Goal: Task Accomplishment & Management: Complete application form

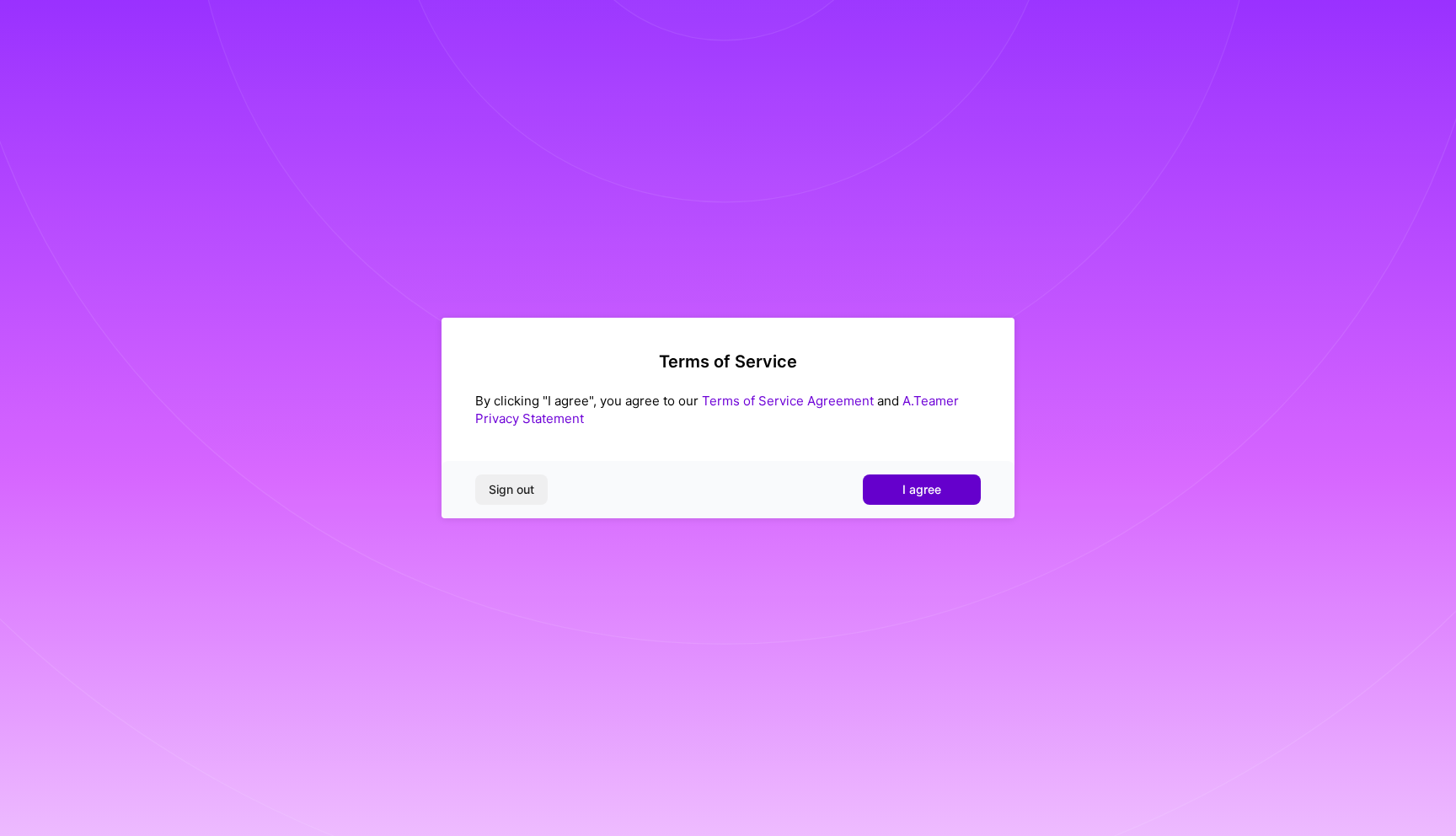
click at [888, 492] on button "I agree" at bounding box center [922, 490] width 118 height 30
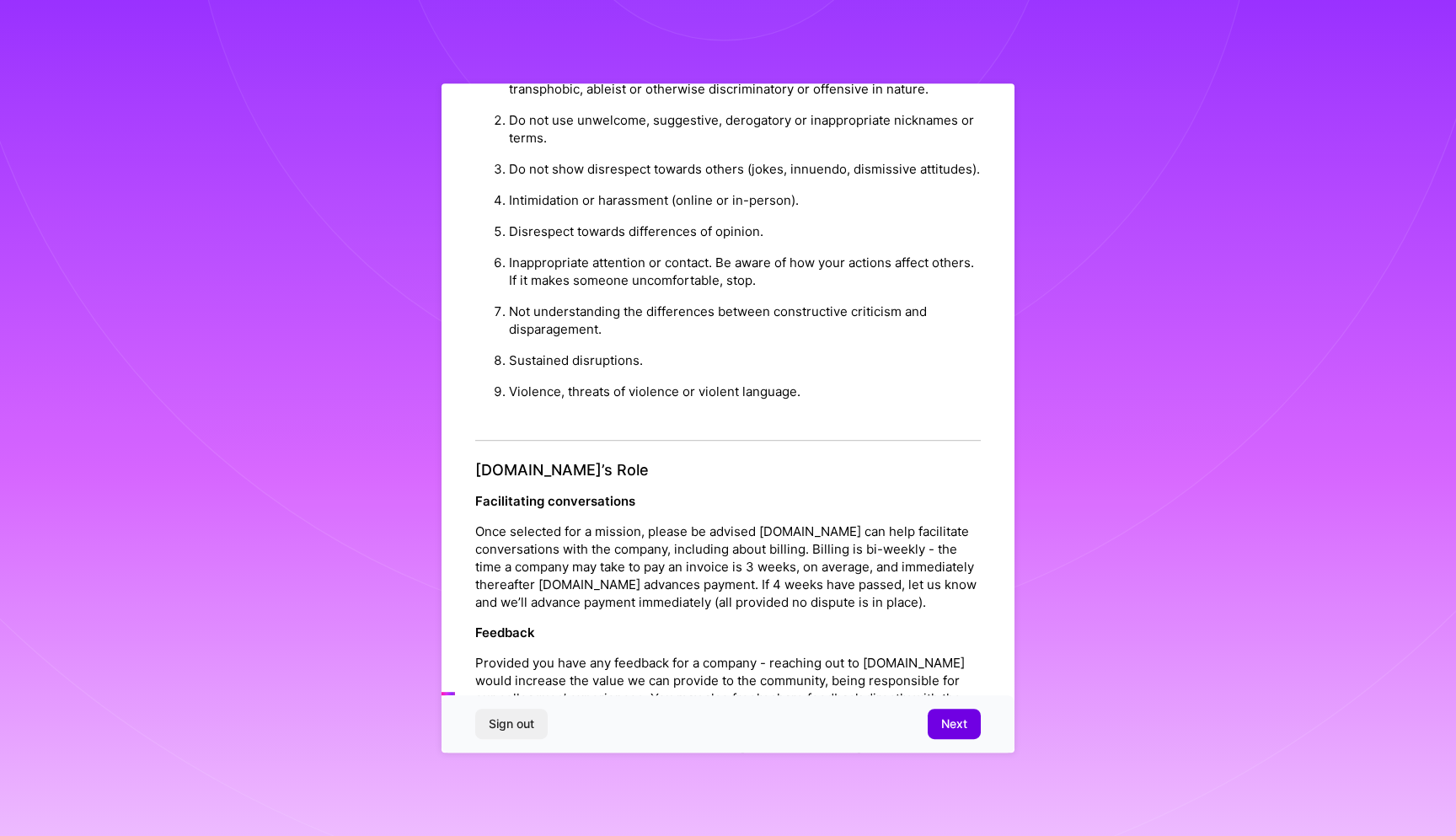
scroll to position [1634, 0]
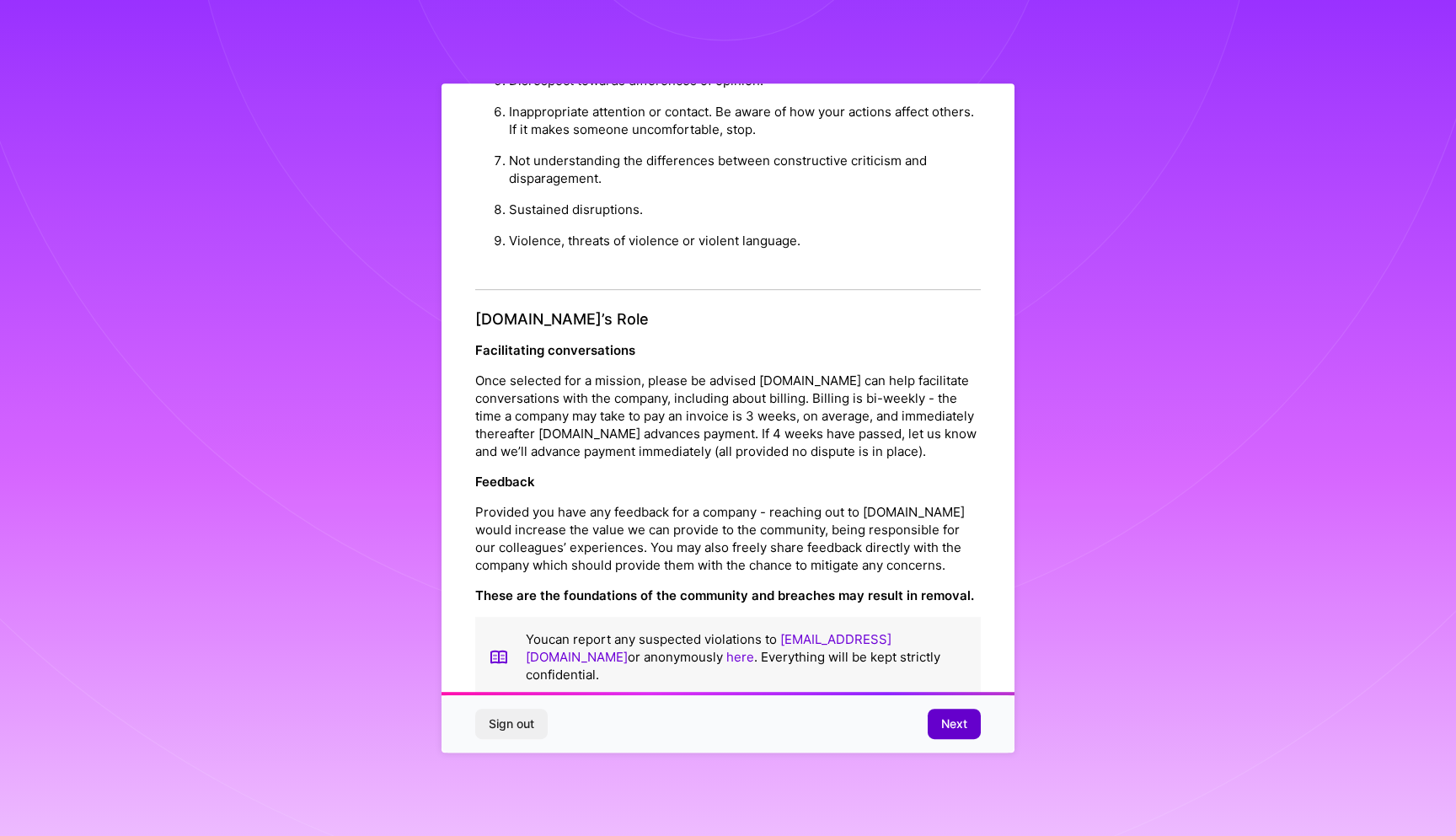
click at [958, 726] on span "Next" at bounding box center [954, 723] width 26 height 17
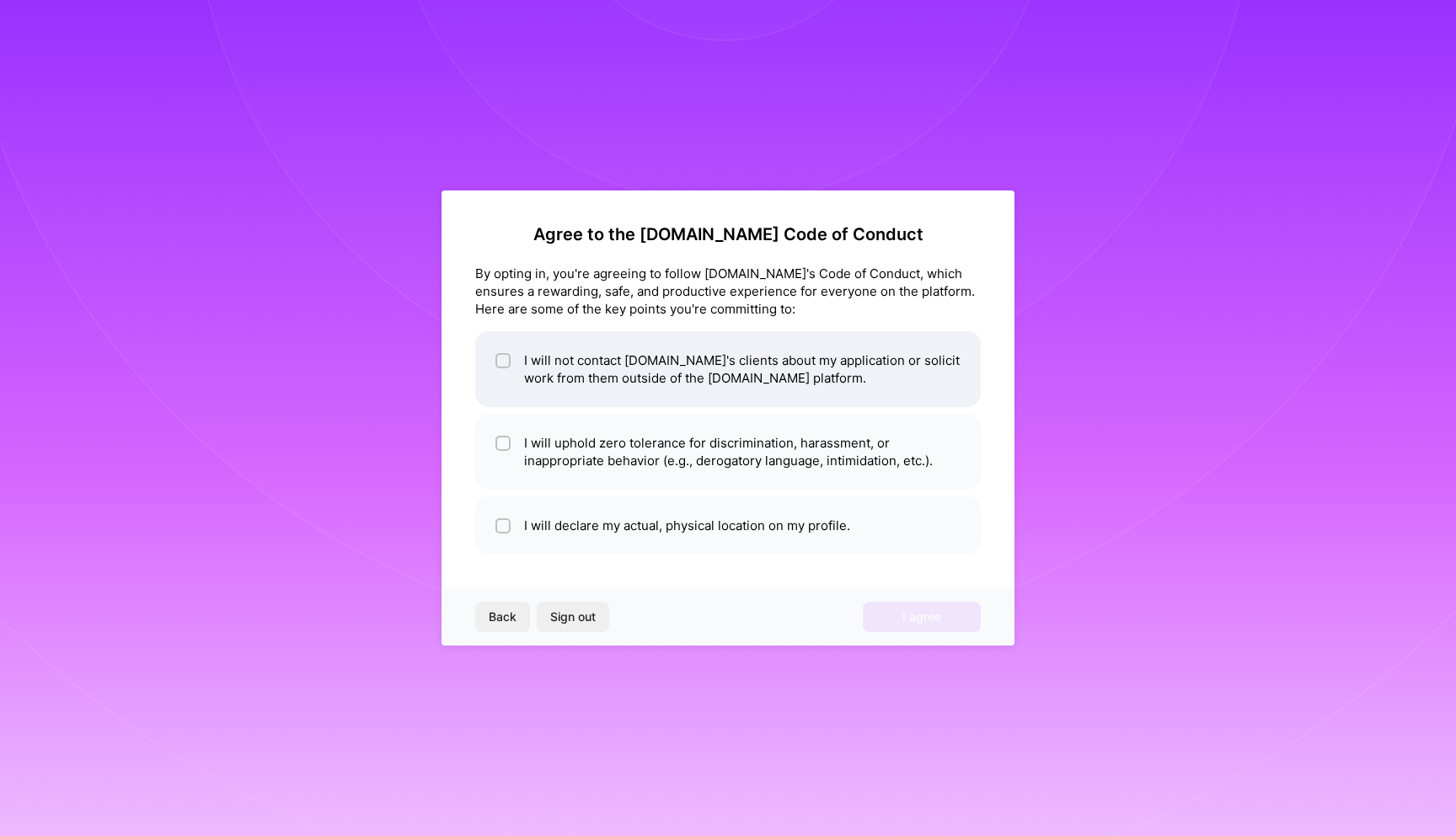
click at [504, 359] on input "checkbox" at bounding box center [505, 361] width 12 height 12
checkbox input "true"
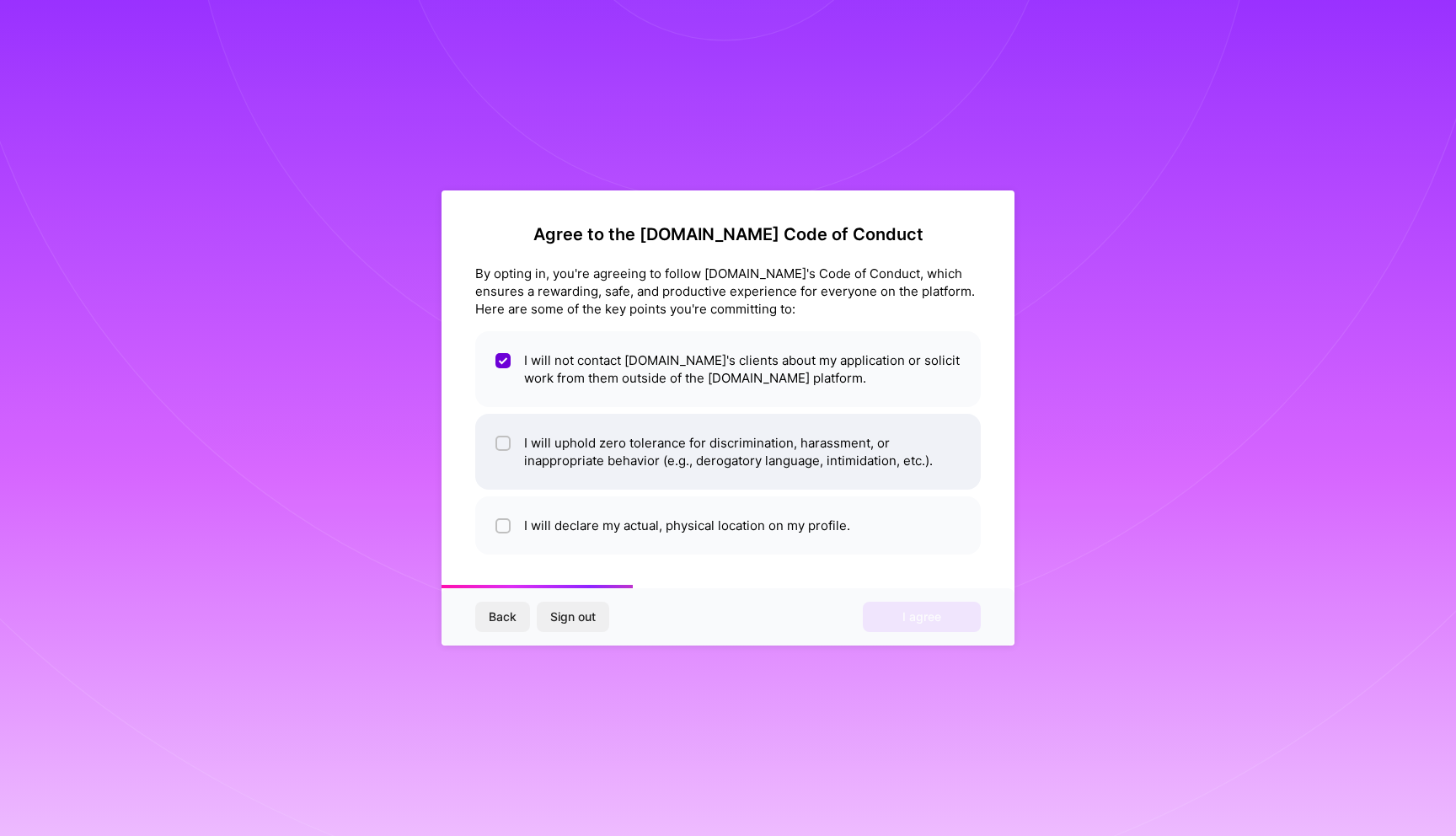
click at [504, 448] on input "checkbox" at bounding box center [505, 444] width 12 height 12
checkbox input "true"
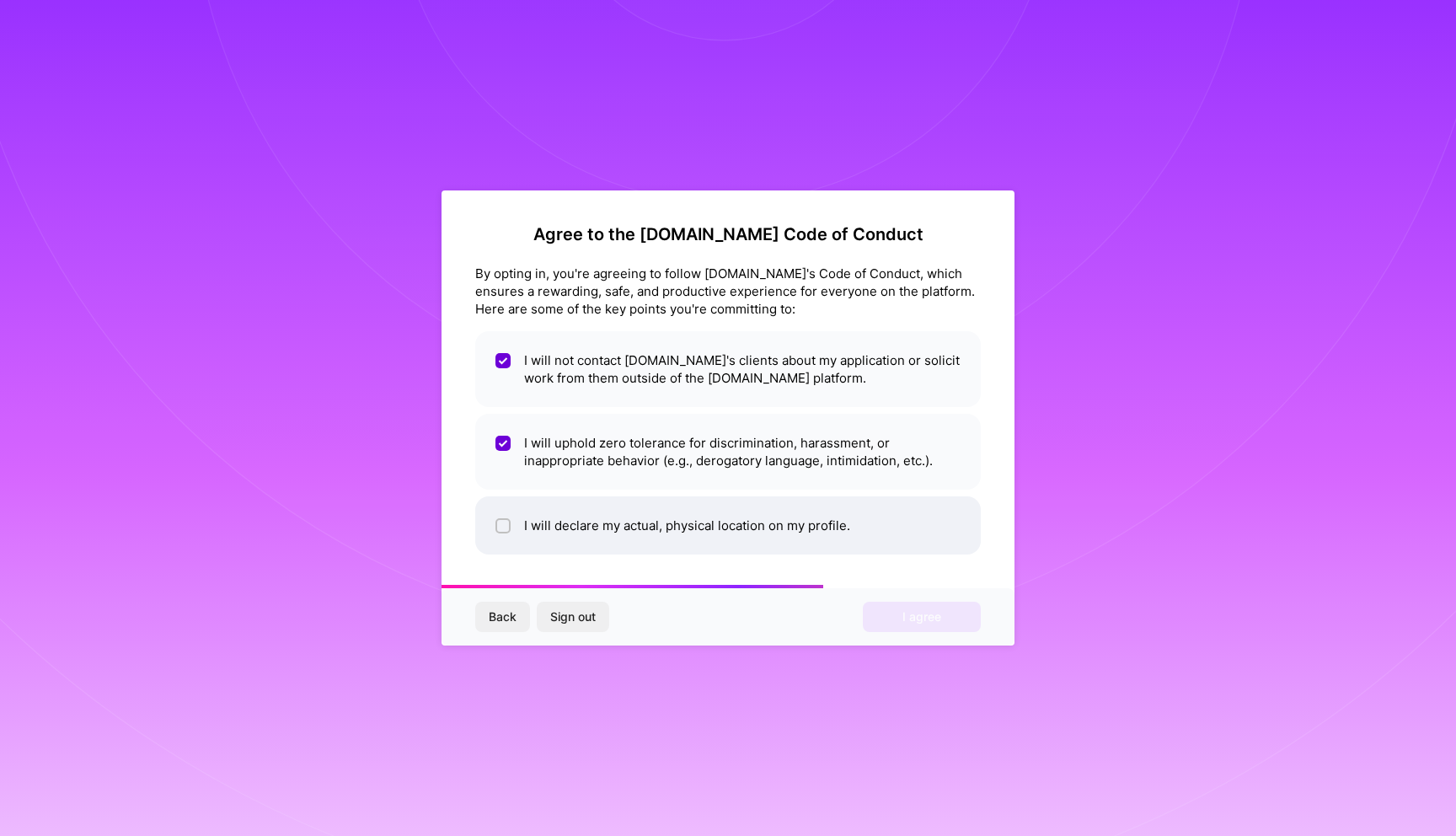
click at [502, 524] on input "checkbox" at bounding box center [505, 526] width 12 height 12
checkbox input "true"
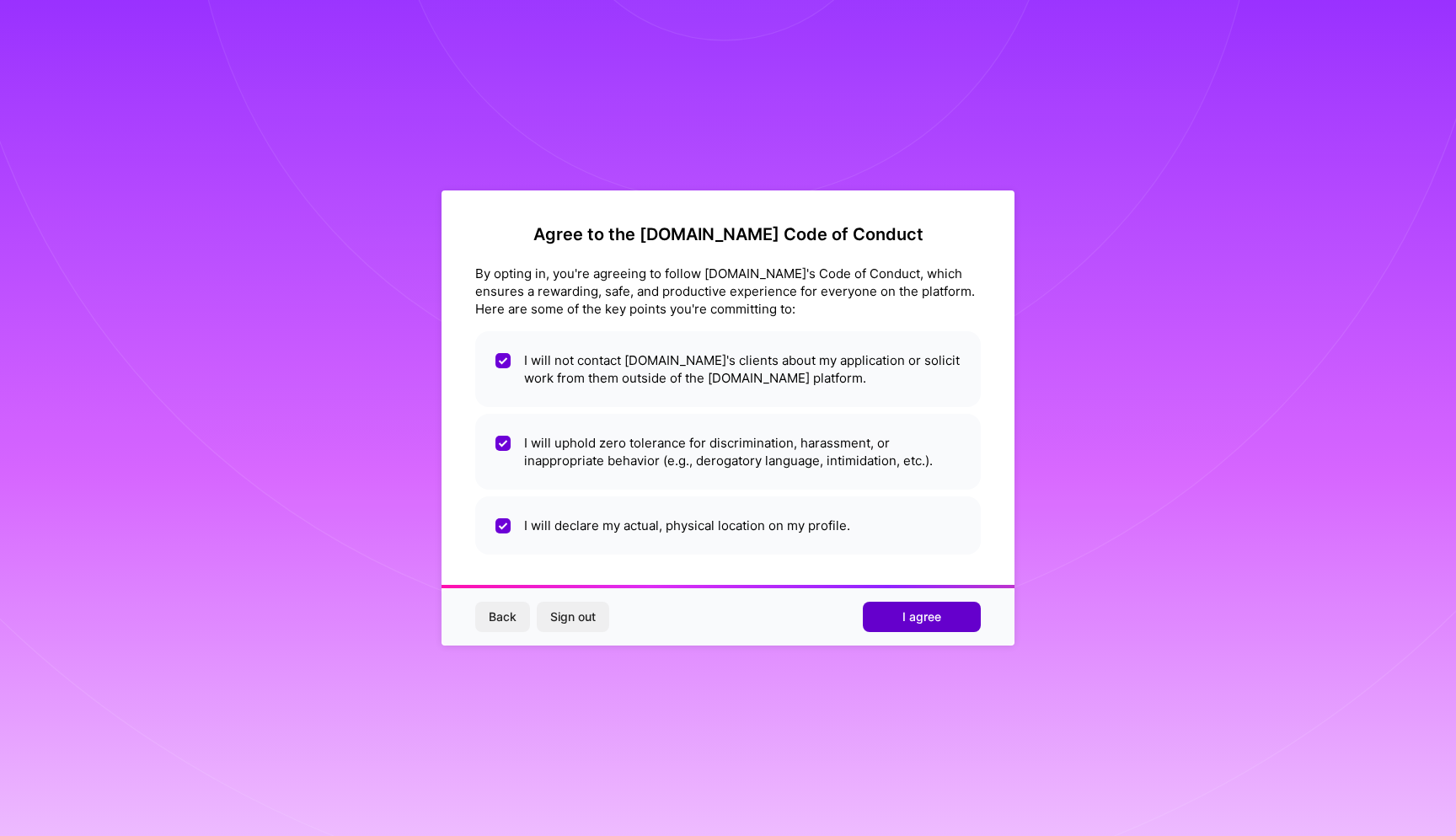
click at [949, 617] on button "I agree" at bounding box center [922, 616] width 118 height 30
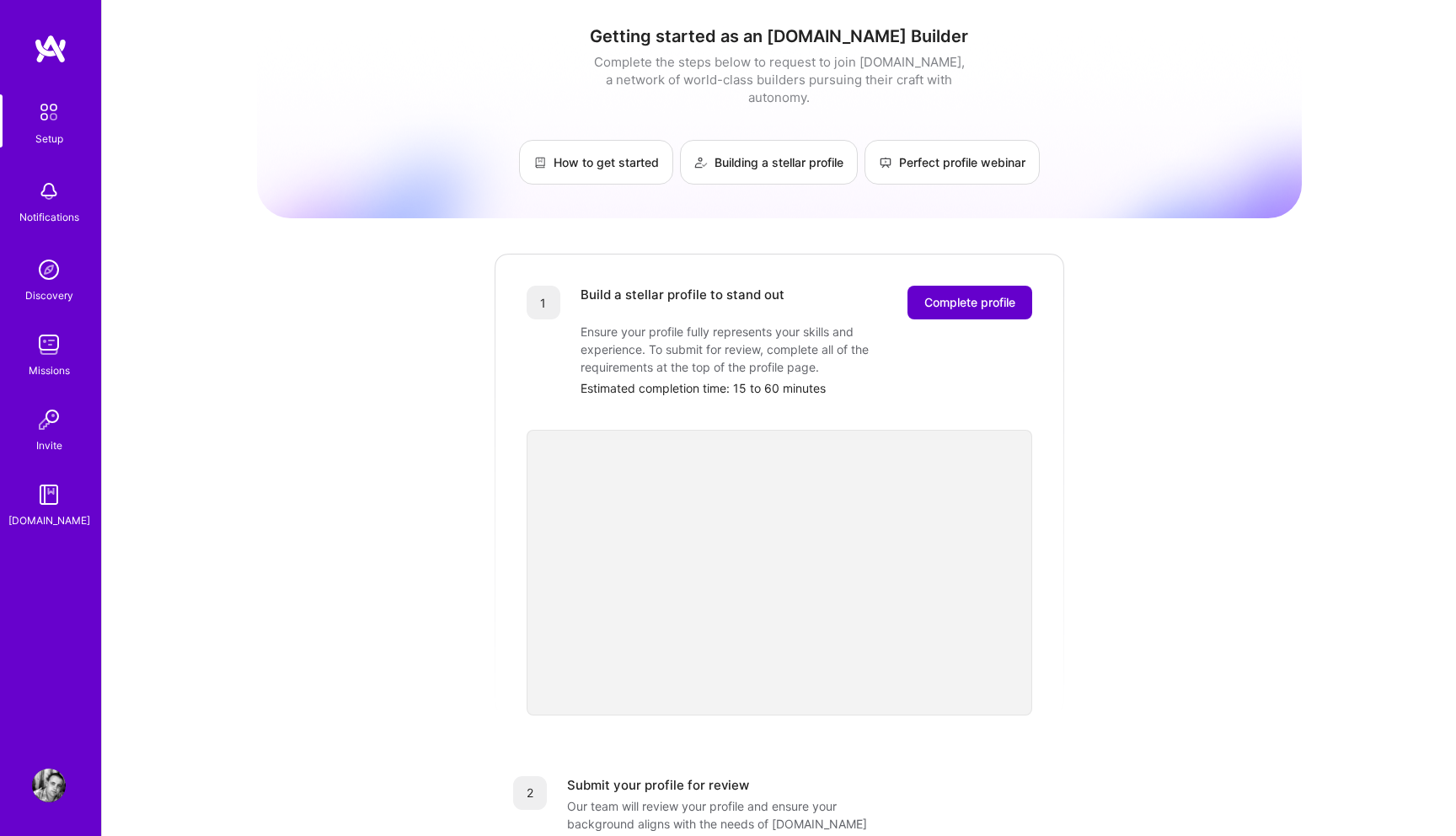
click at [1013, 294] on span "Complete profile" at bounding box center [969, 302] width 91 height 17
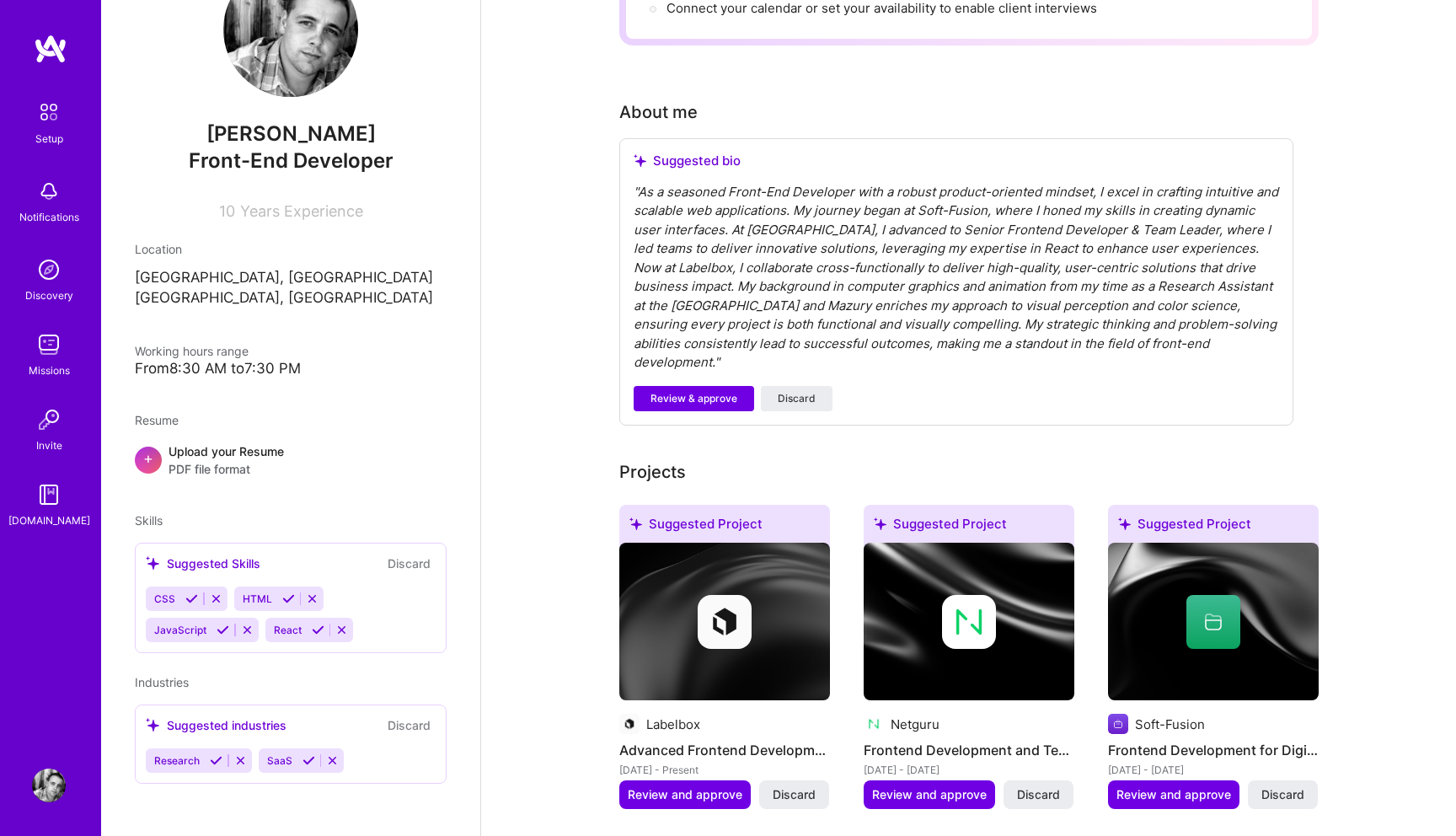
scroll to position [73, 0]
click at [368, 617] on div "CSS HTML JavaScript React" at bounding box center [290, 612] width 290 height 55
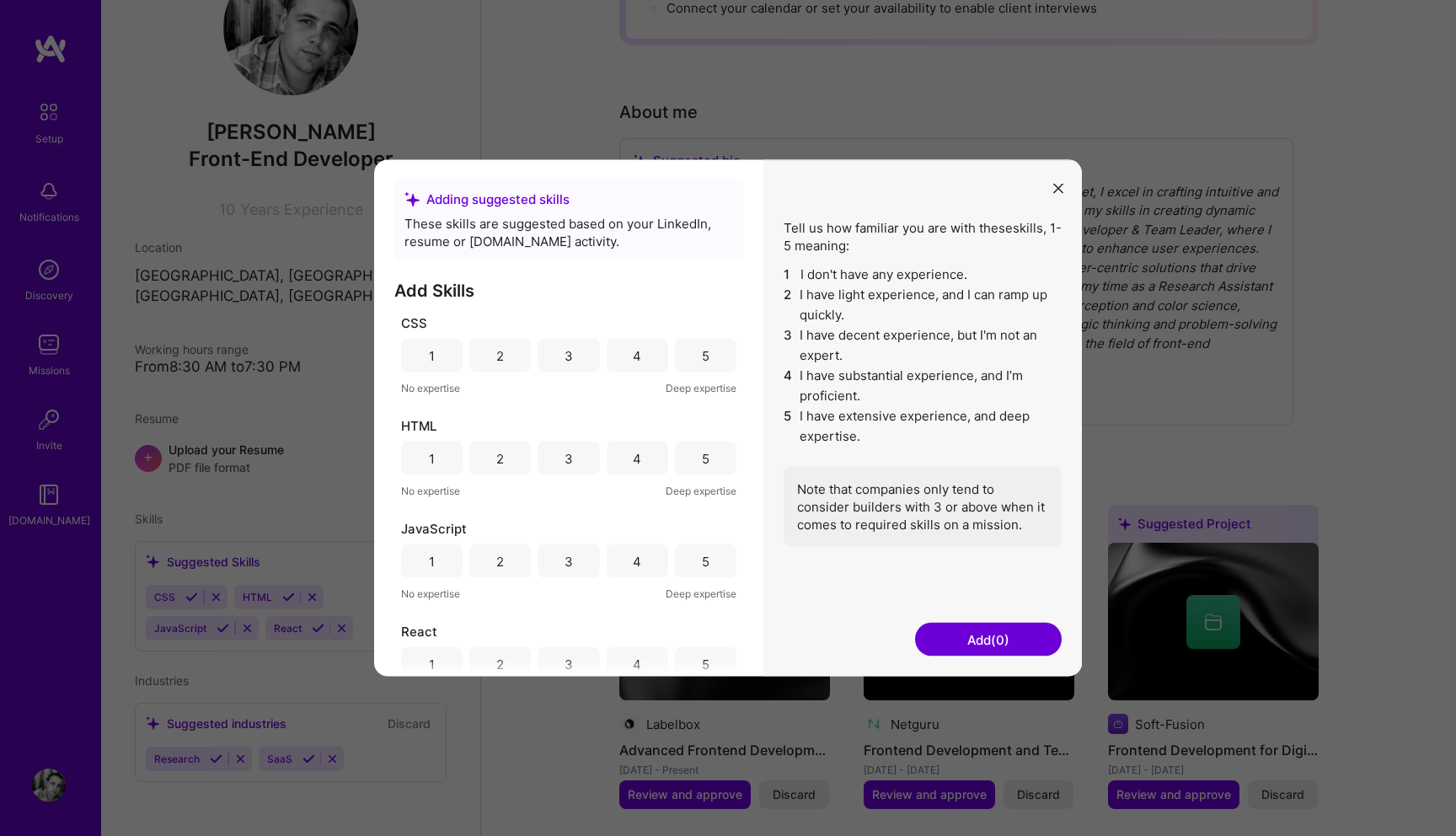
click at [368, 629] on div "Adding suggested skills These skills are suggested based on your LinkedIn, resu…" at bounding box center [728, 418] width 1456 height 836
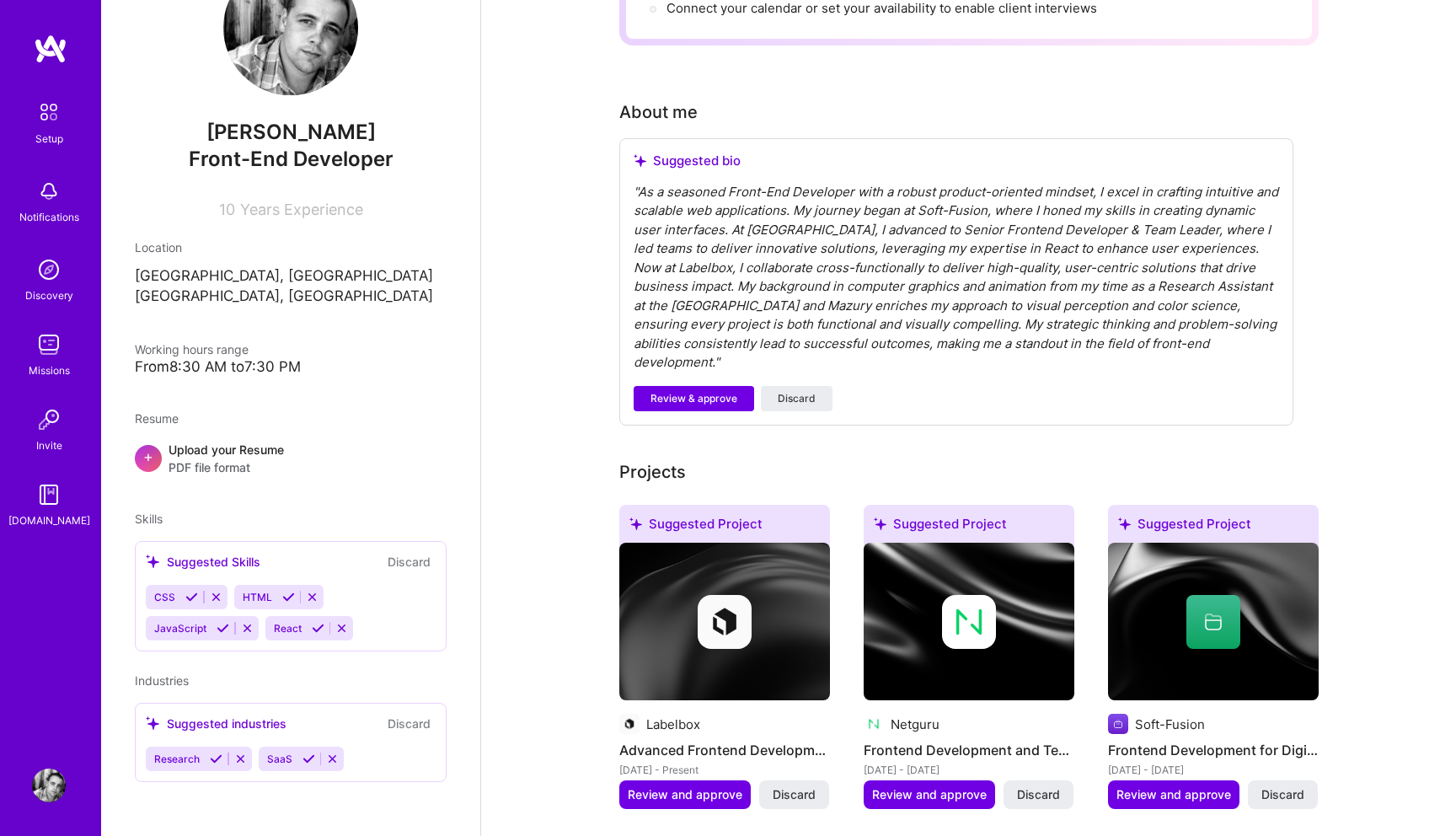
click at [368, 629] on div "CSS HTML JavaScript React" at bounding box center [290, 612] width 290 height 55
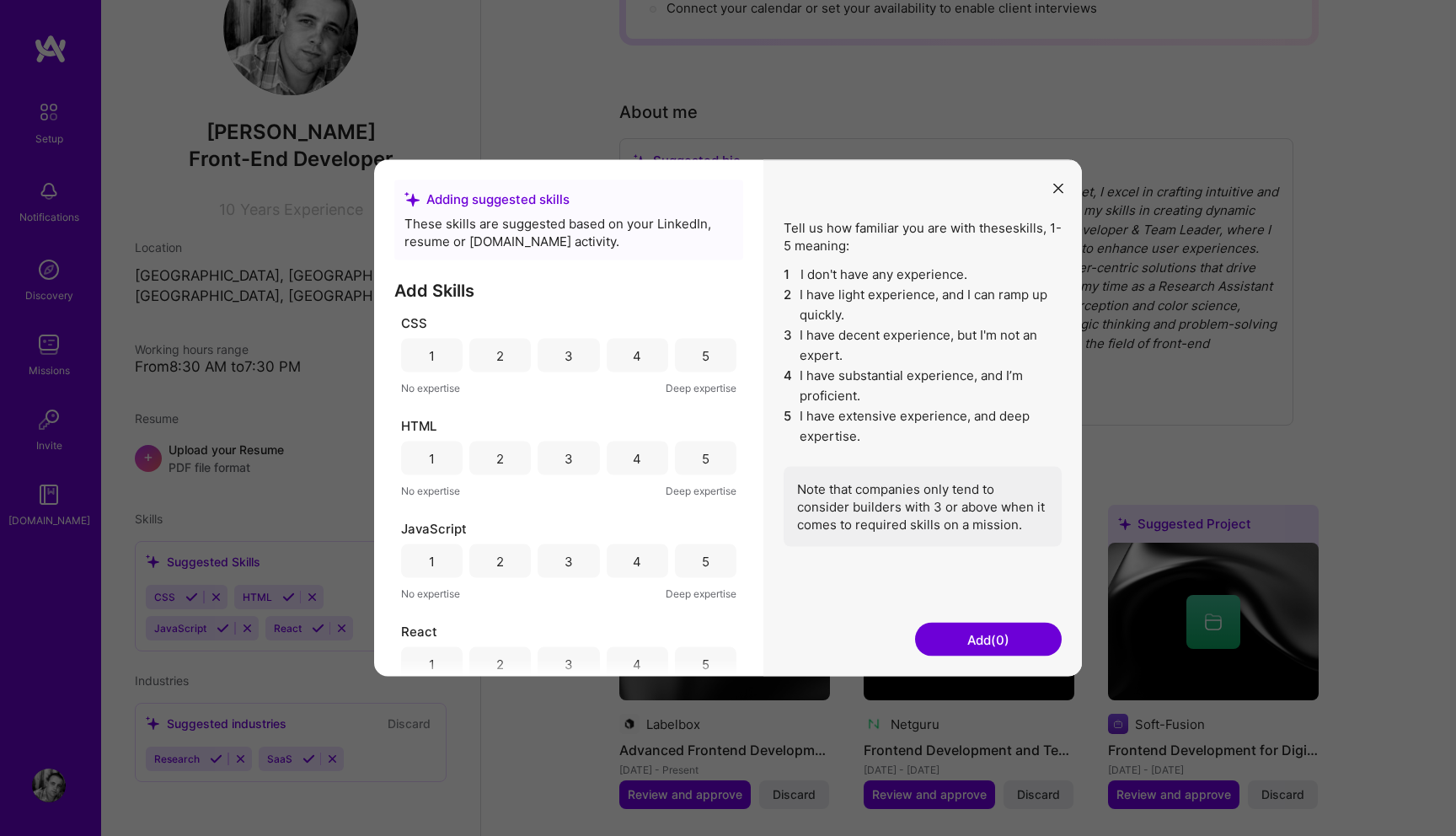
click at [632, 359] on div "4" at bounding box center [636, 355] width 8 height 18
click at [632, 458] on div "4" at bounding box center [636, 458] width 8 height 18
click at [648, 558] on div "4" at bounding box center [638, 561] width 62 height 34
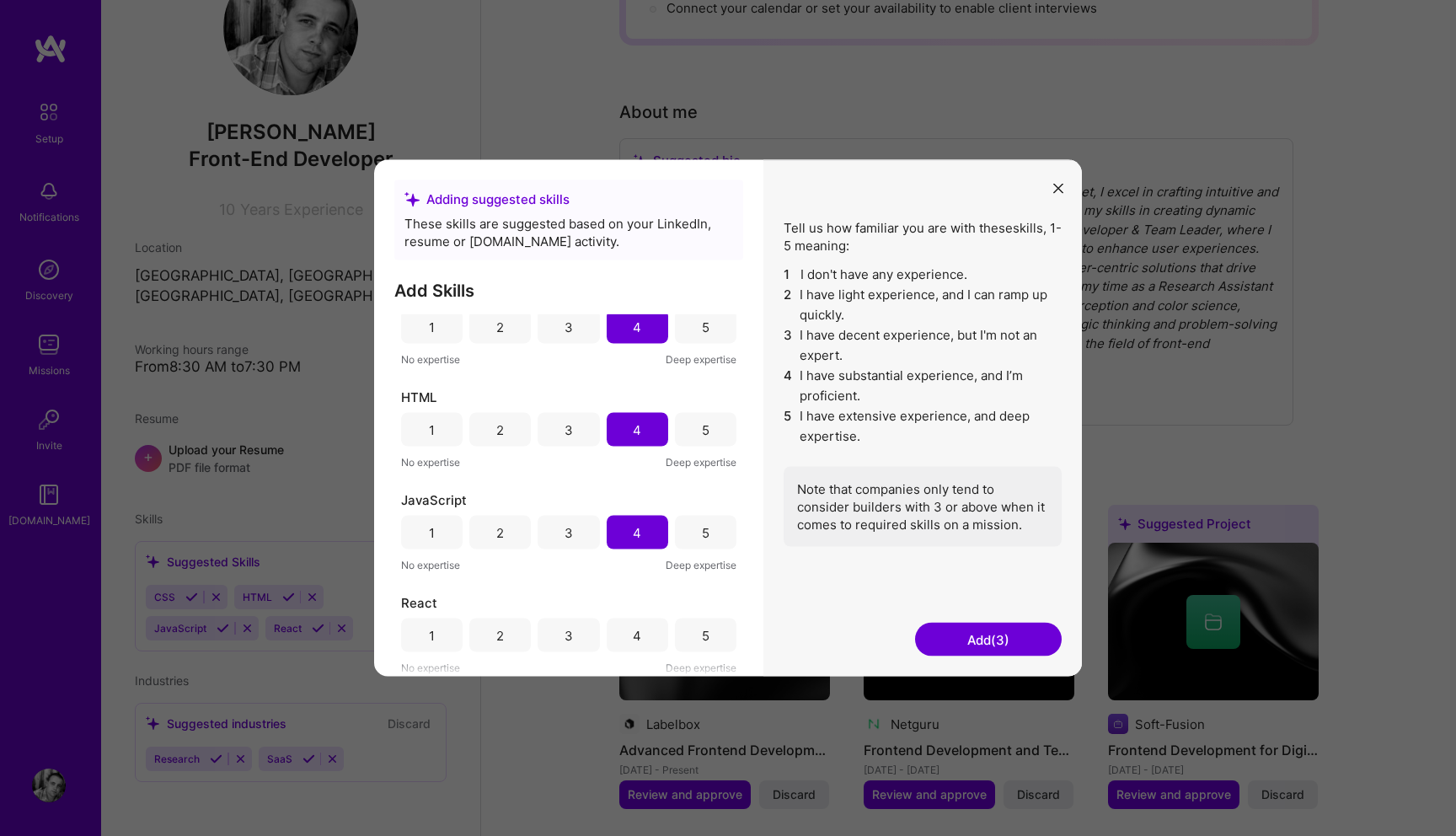
click at [638, 633] on div "4" at bounding box center [638, 635] width 62 height 34
click at [675, 631] on div "5" at bounding box center [705, 635] width 62 height 34
click at [957, 639] on button "Add (4)" at bounding box center [988, 640] width 146 height 34
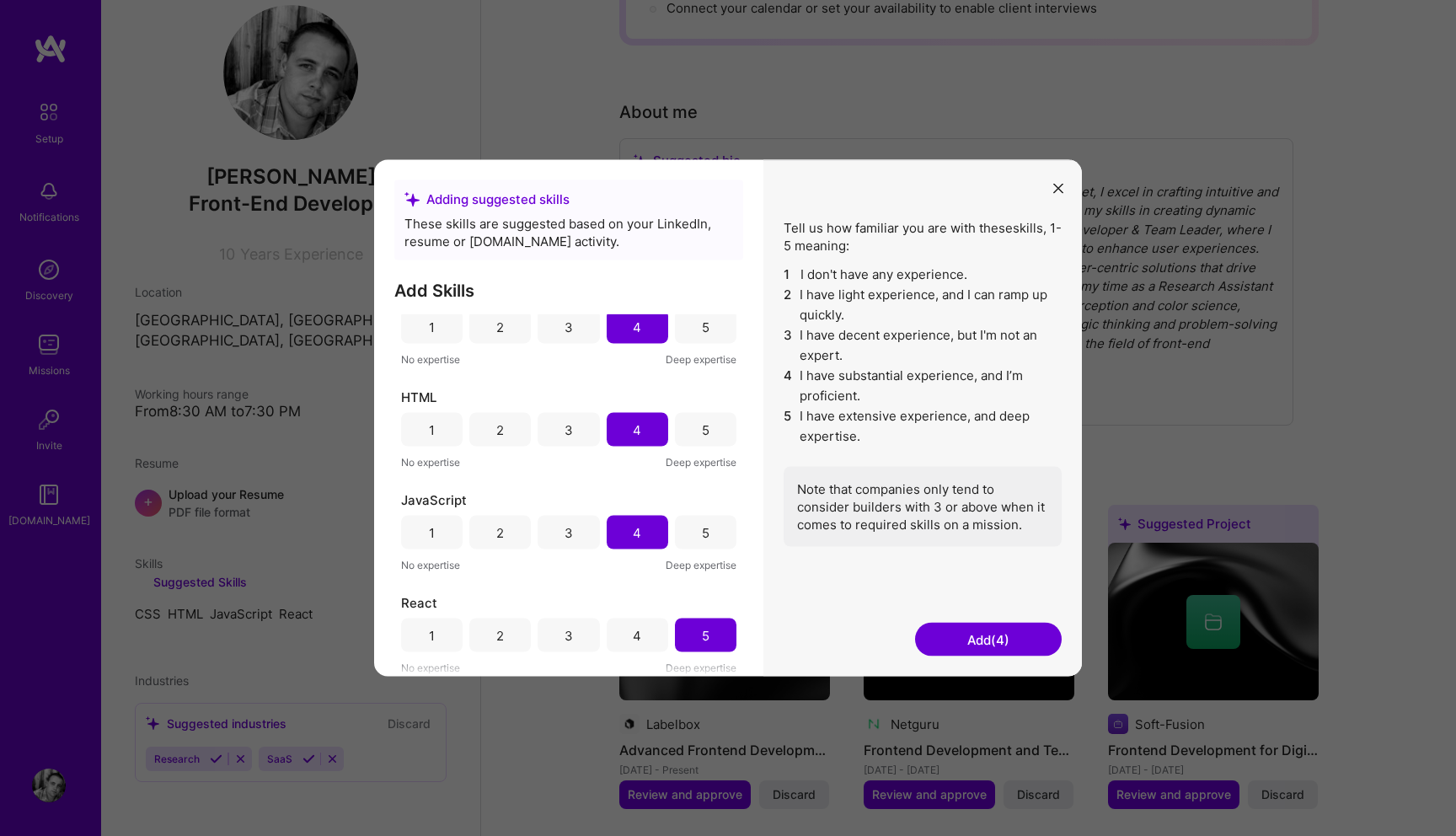
scroll to position [0, 0]
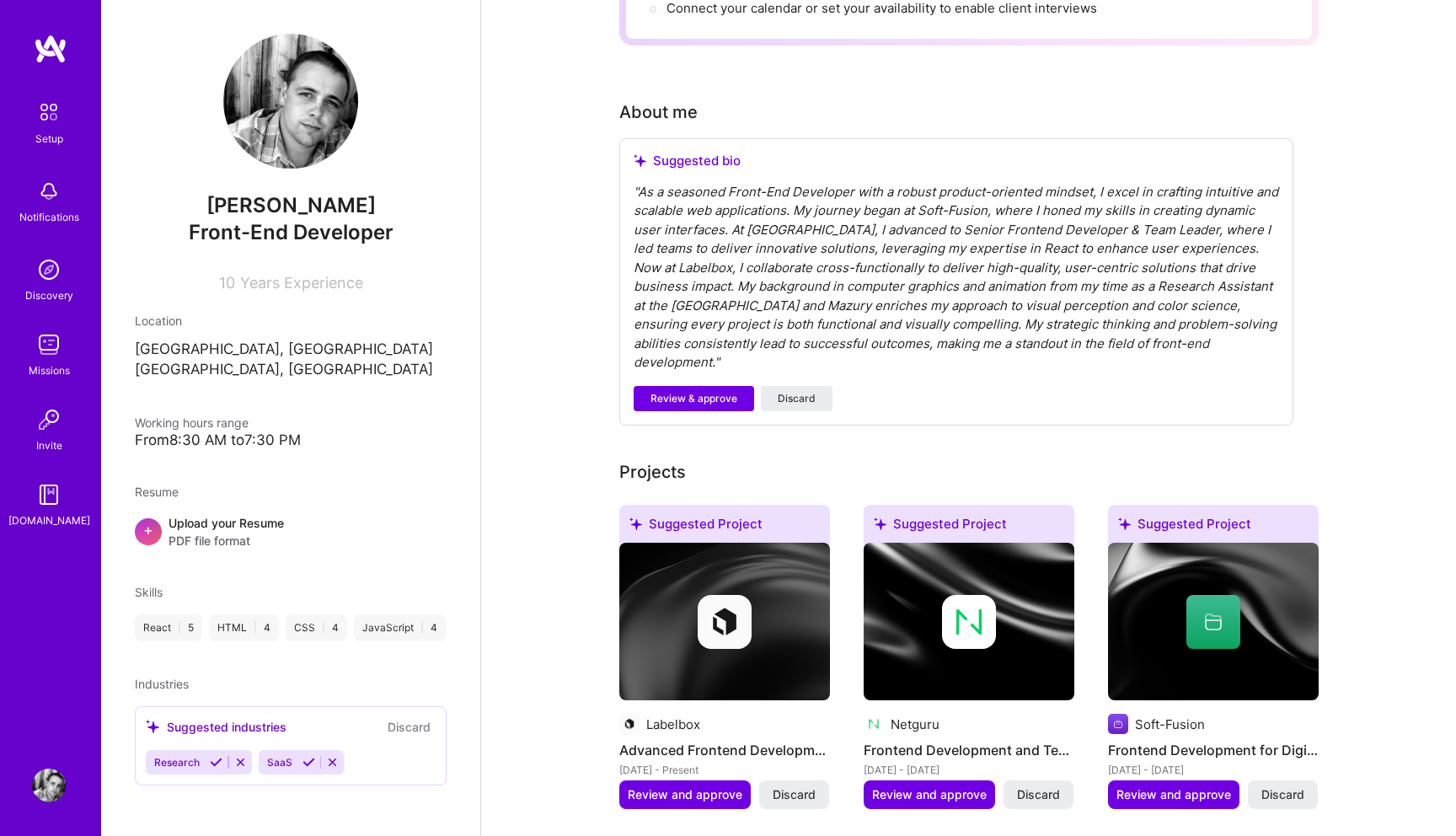
click at [406, 756] on div "Research SaaS" at bounding box center [290, 762] width 290 height 24
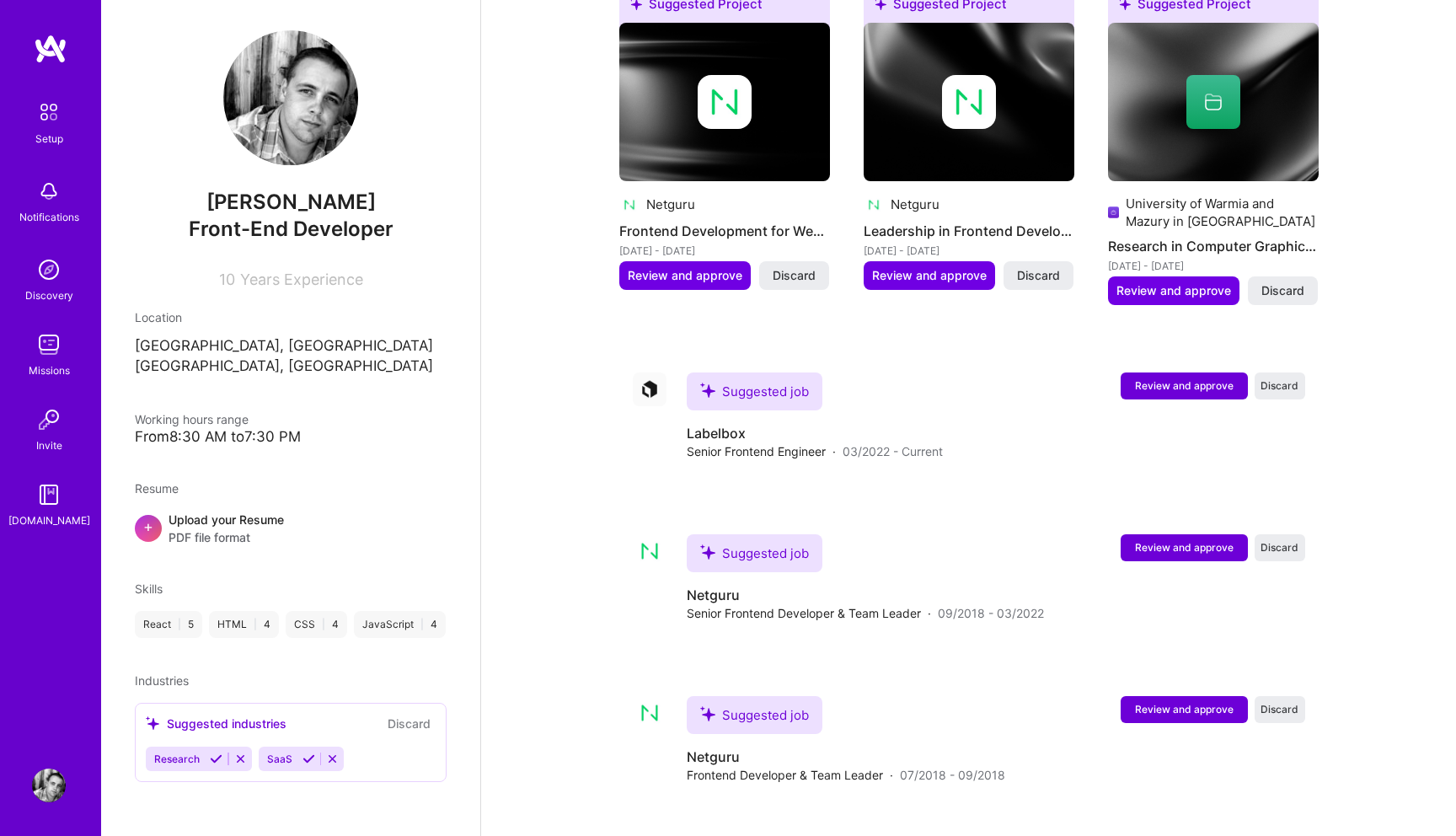
scroll to position [1251, 0]
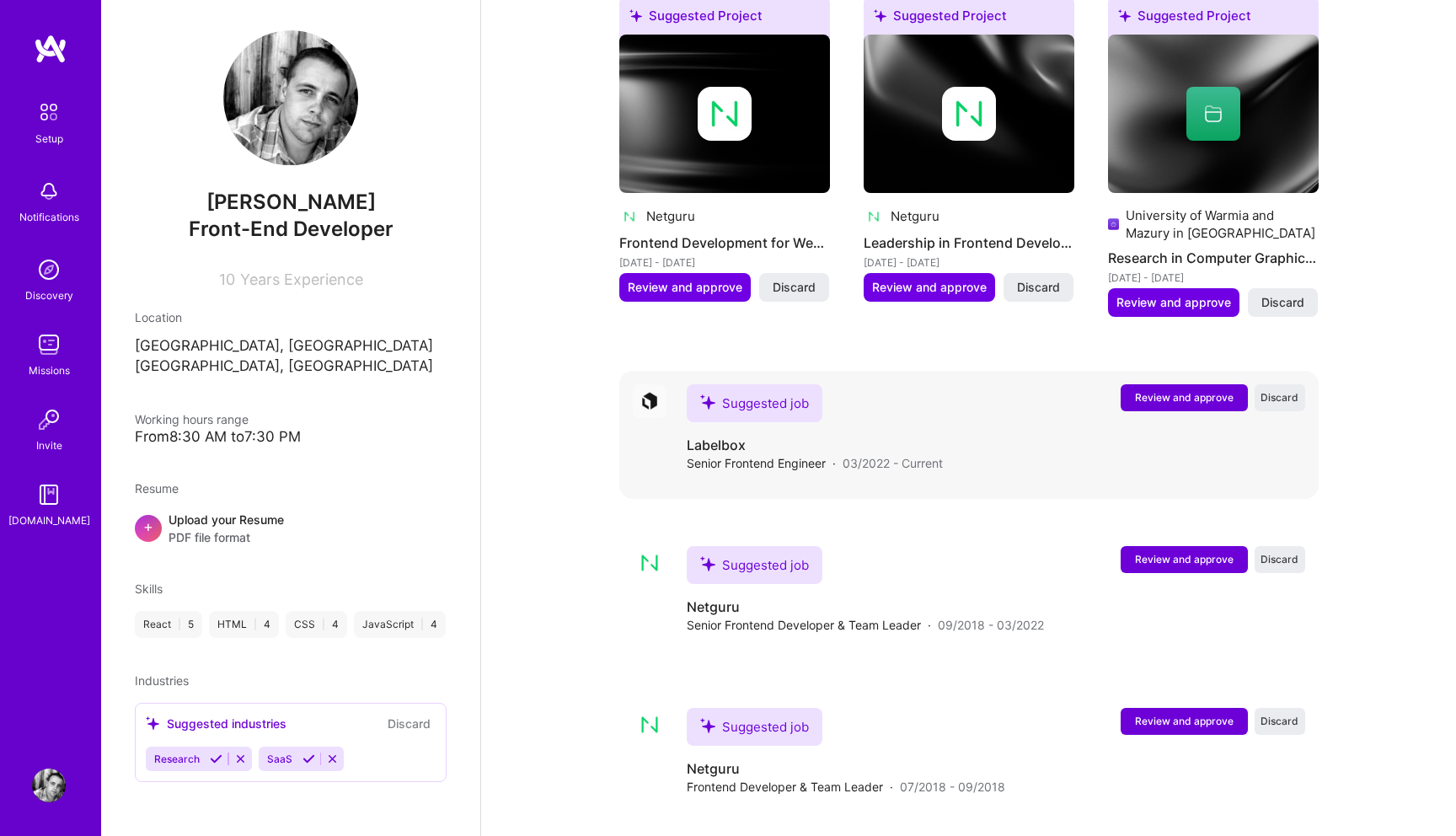
click at [1166, 390] on span "Review and approve" at bounding box center [1184, 397] width 99 height 14
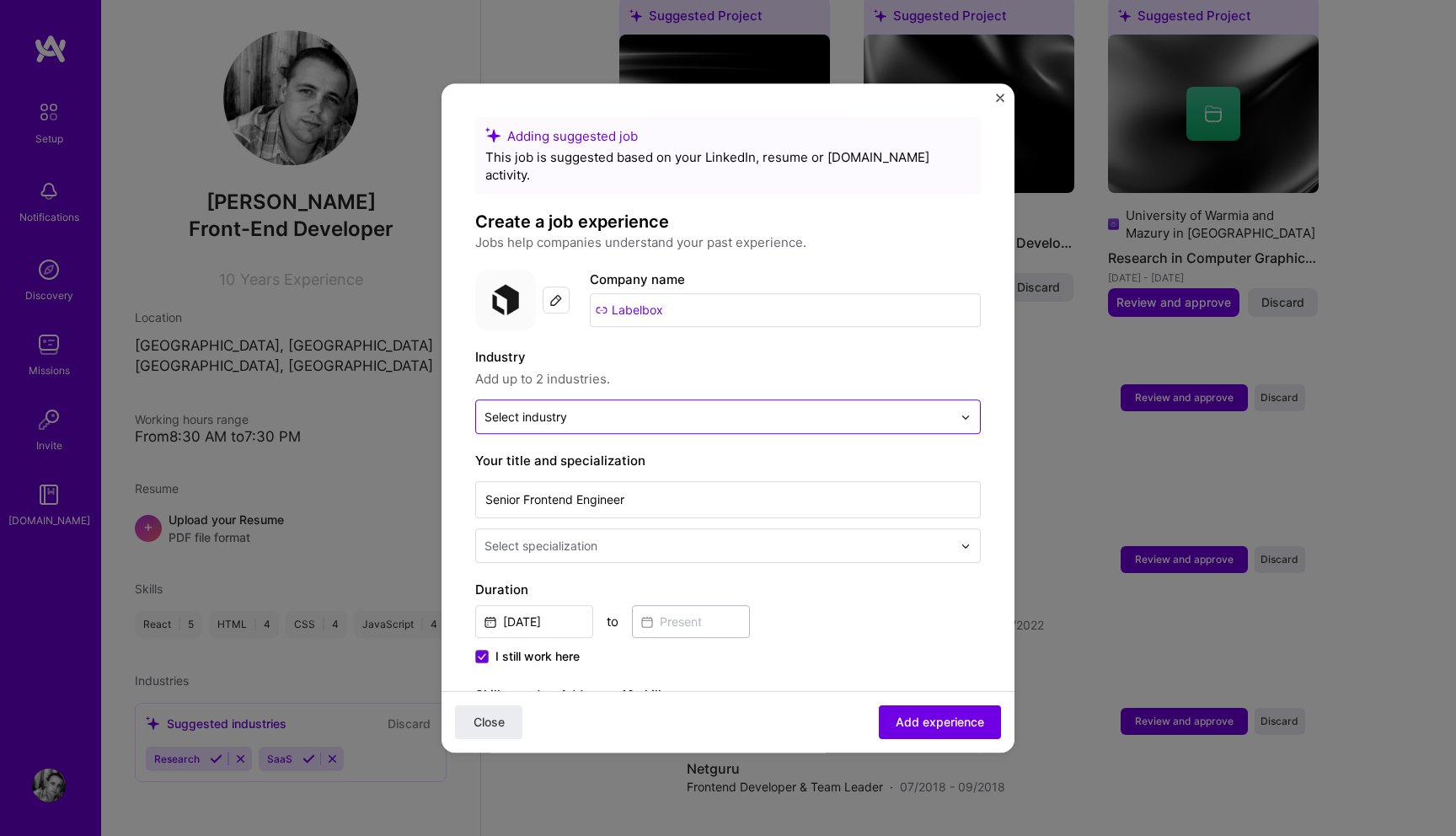
click at [747, 408] on input "text" at bounding box center [718, 417] width 467 height 18
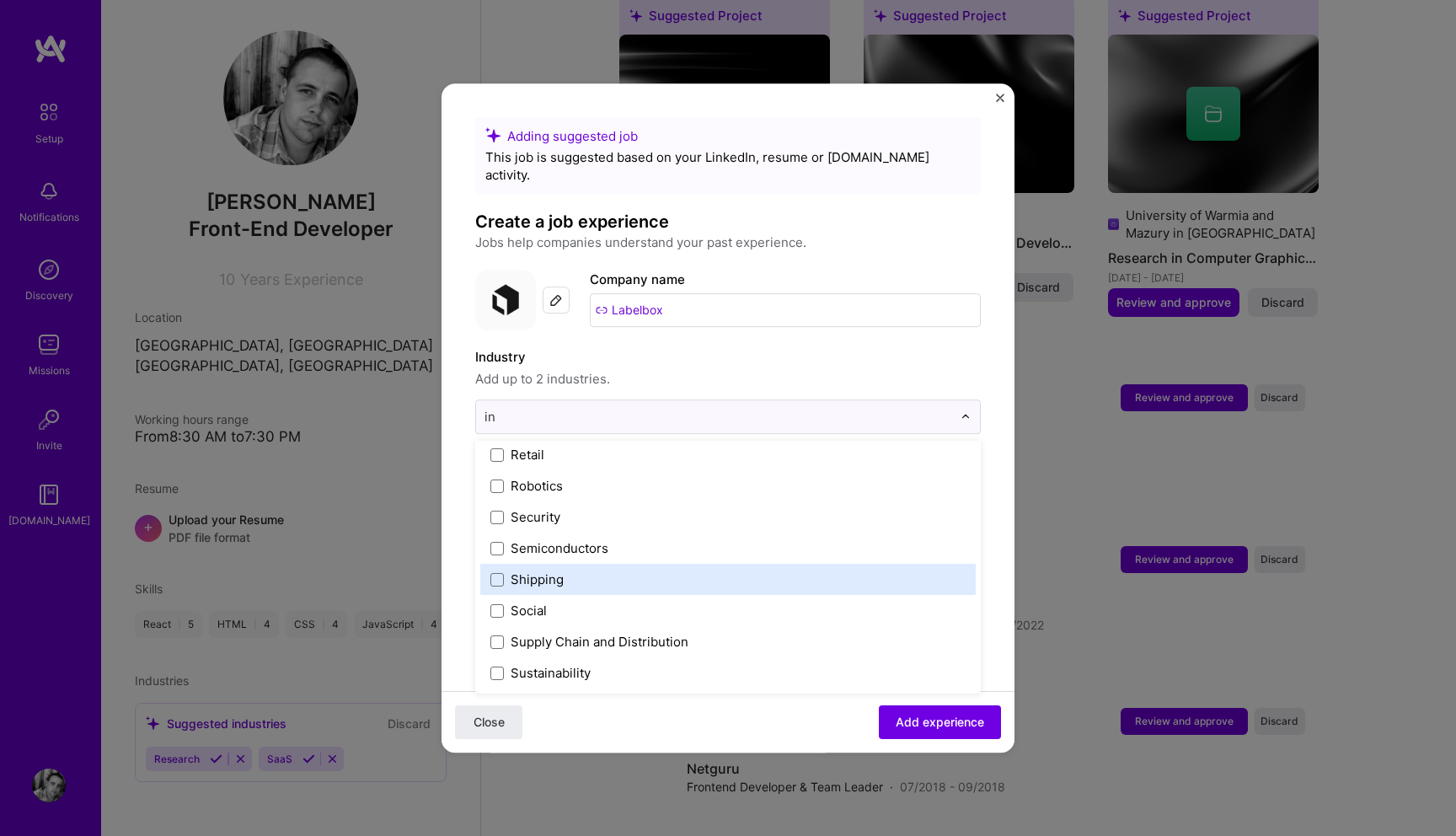
scroll to position [631, 0]
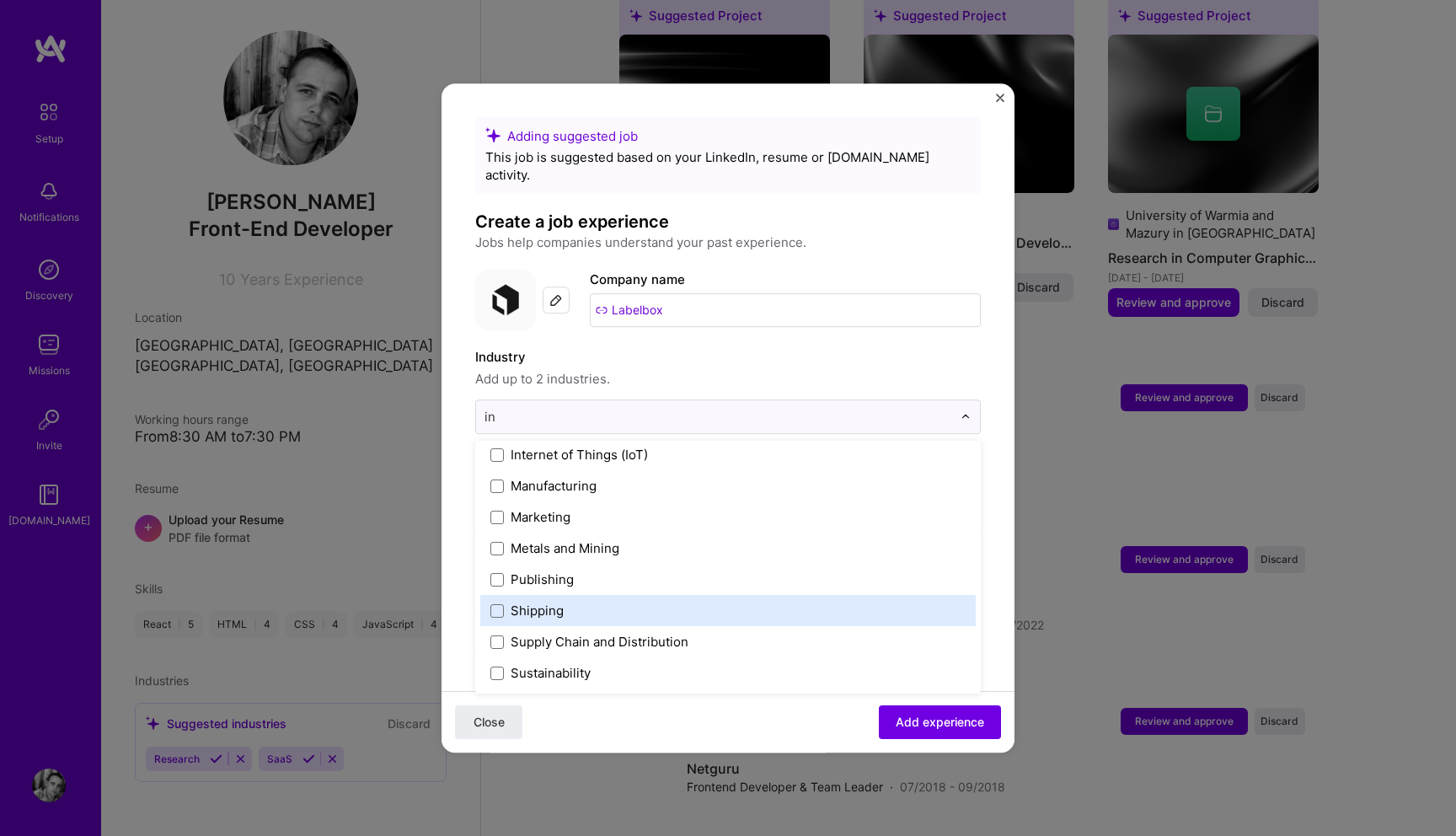
type input "int"
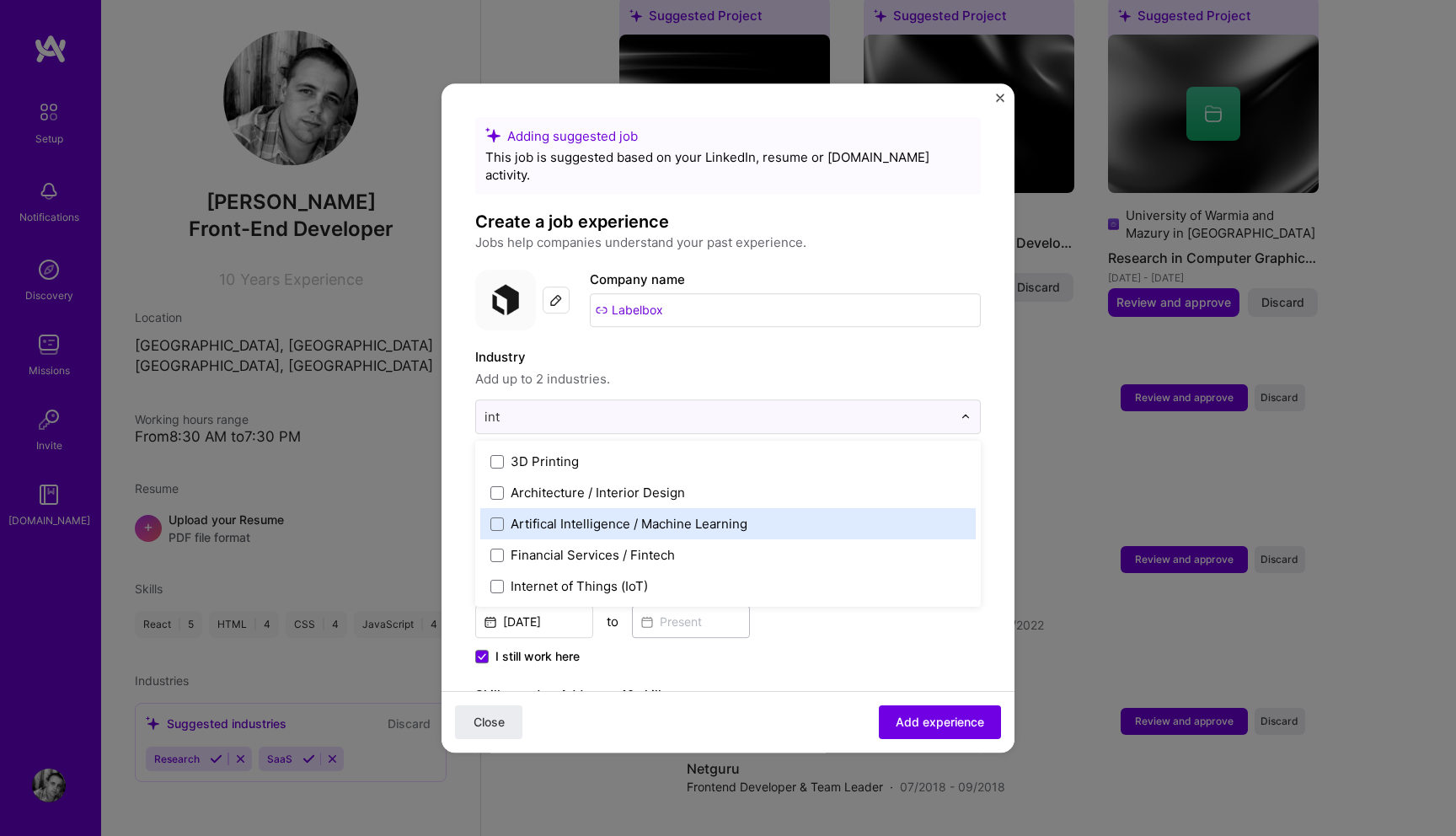
click at [751, 515] on label "Artifical Intelligence / Machine Learning" at bounding box center [728, 524] width 476 height 18
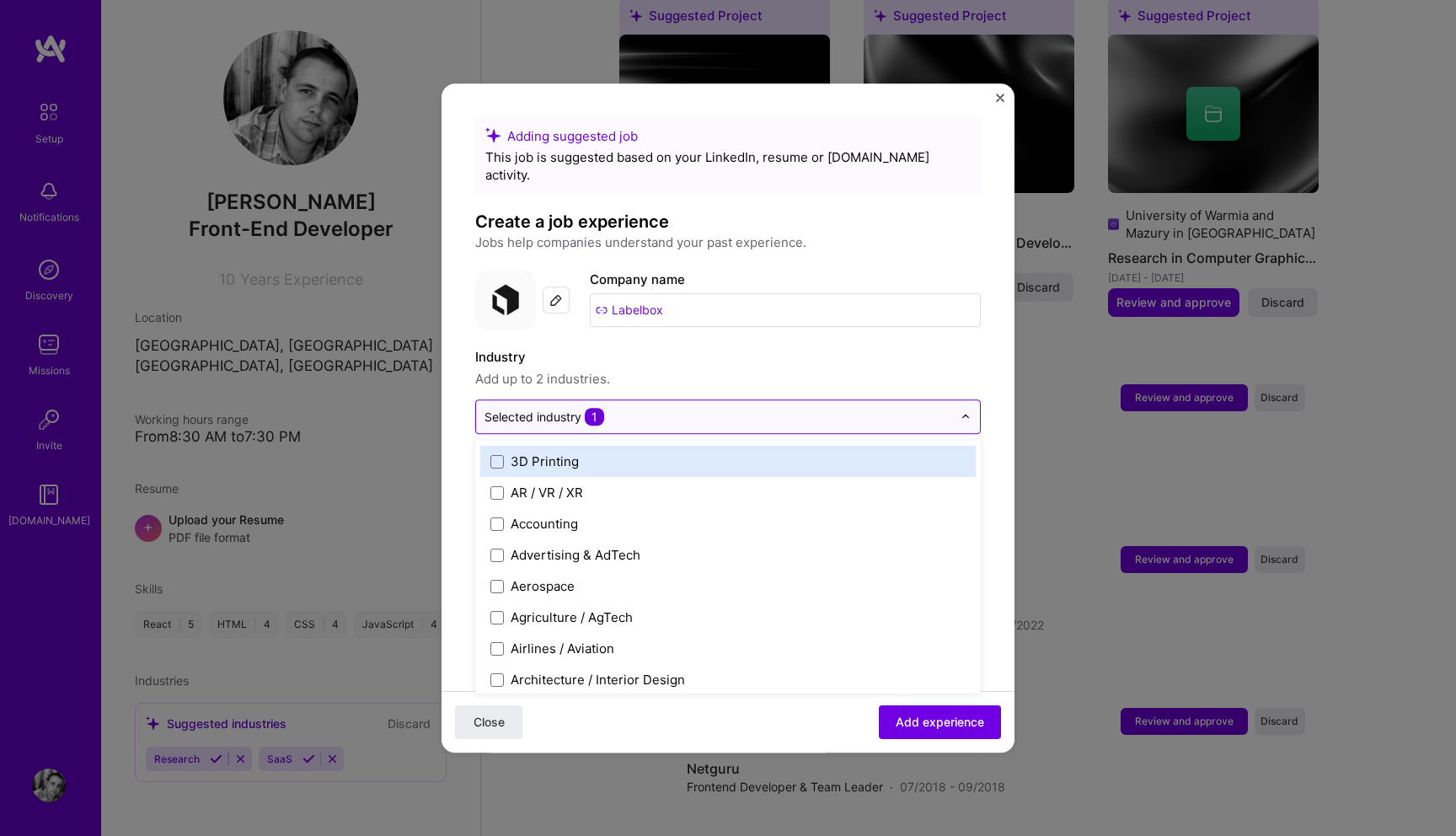
click at [602, 408] on span "1" at bounding box center [594, 417] width 20 height 18
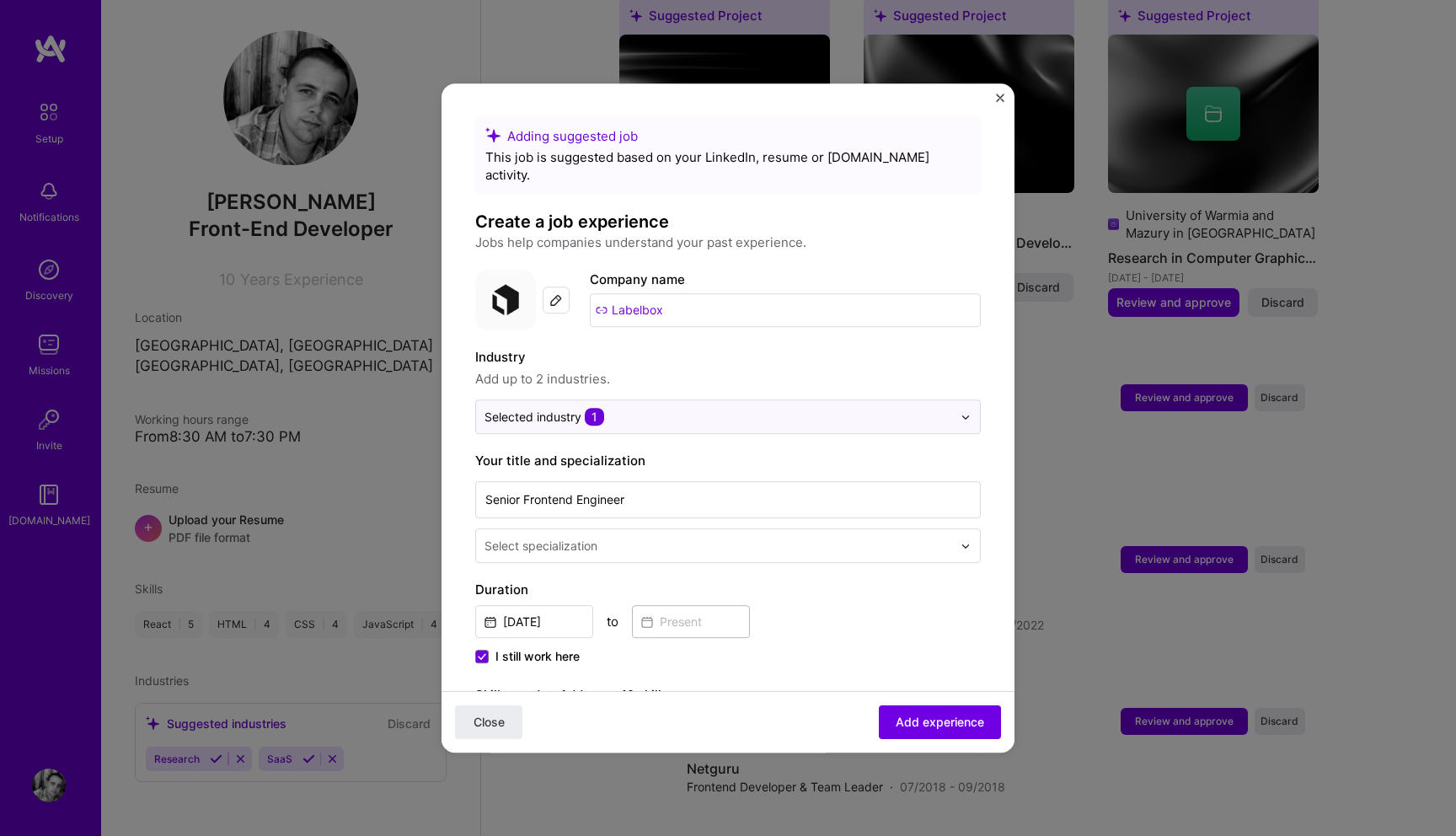
click at [631, 537] on input "text" at bounding box center [720, 545] width 471 height 18
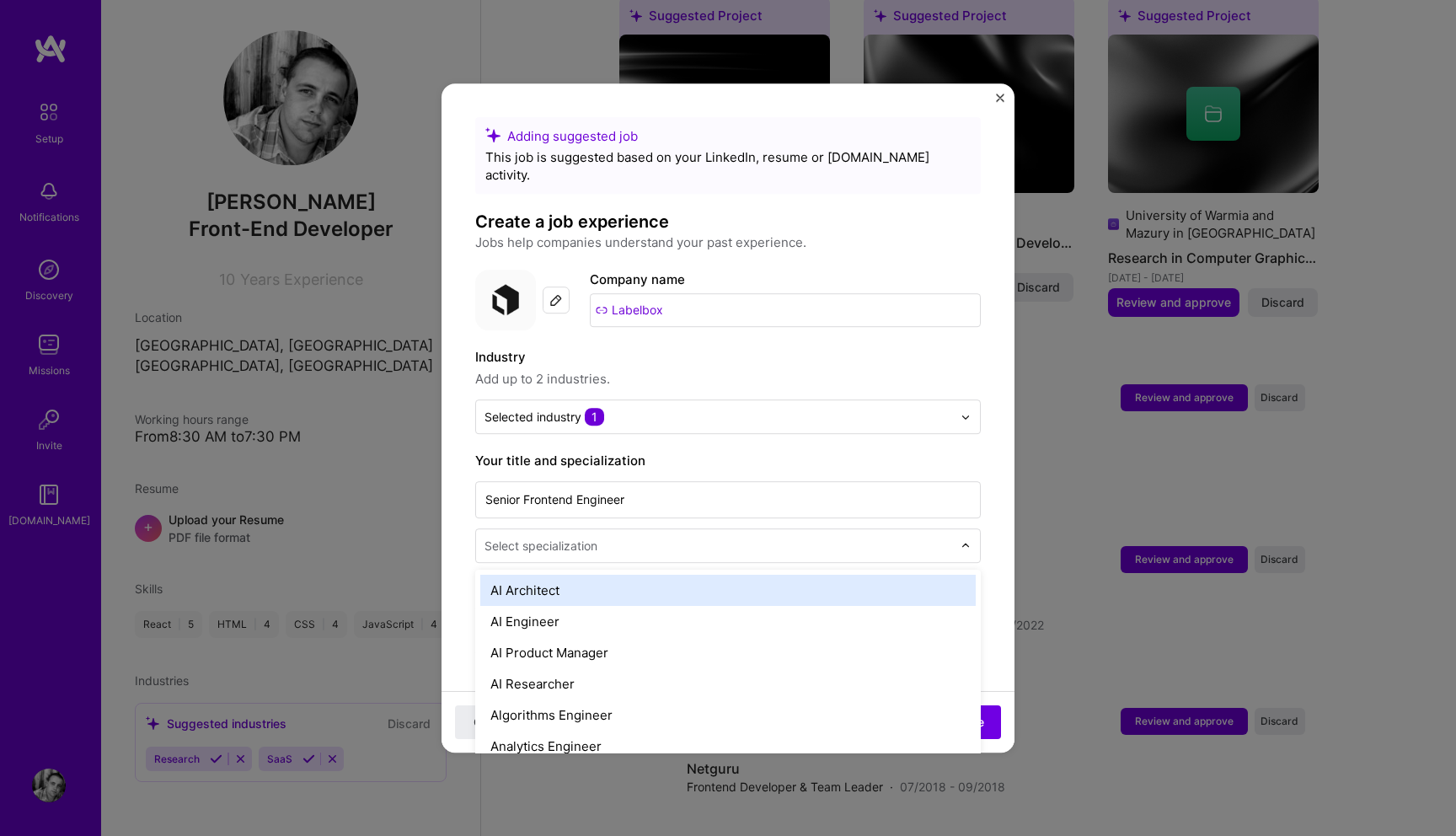
click at [668, 537] on input "text" at bounding box center [720, 545] width 471 height 18
click at [473, 527] on form "Adding suggested job This job is suggested based on your LinkedIn, resume or [D…" at bounding box center [728, 719] width 573 height 1204
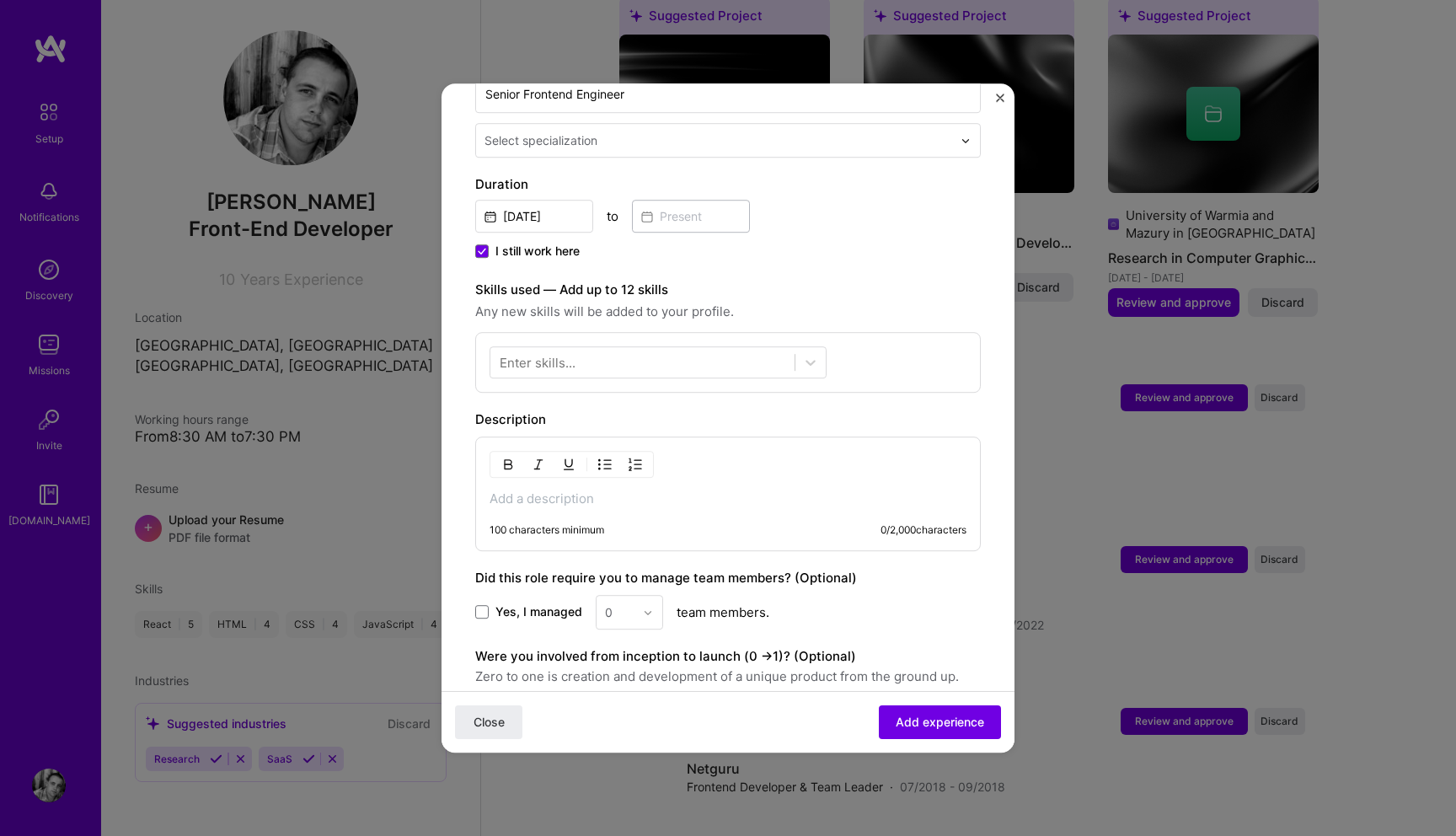
scroll to position [402, 0]
click at [488, 732] on button "Close" at bounding box center [489, 722] width 68 height 34
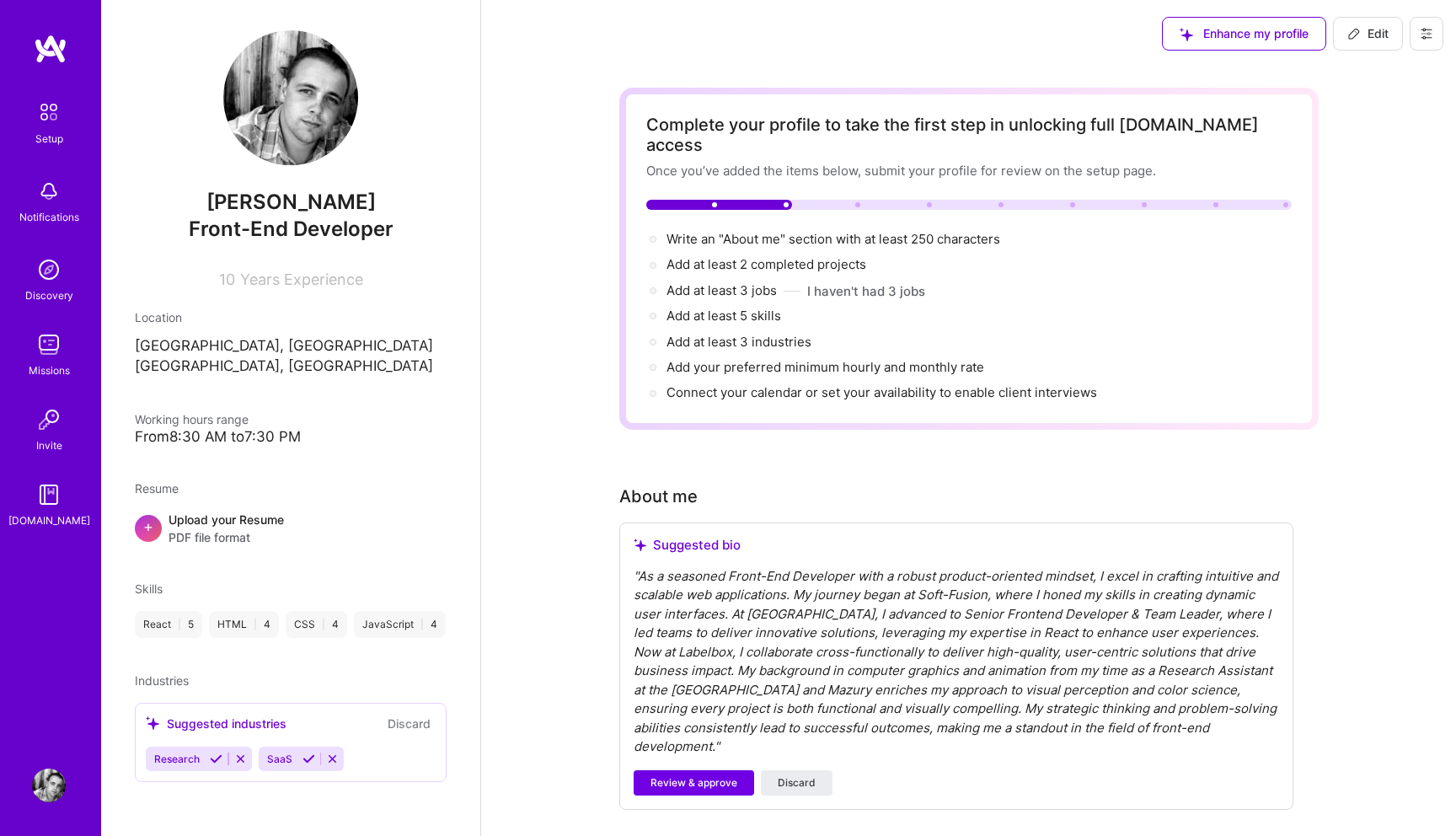
scroll to position [0, 0]
